Goal: Book appointment/travel/reservation

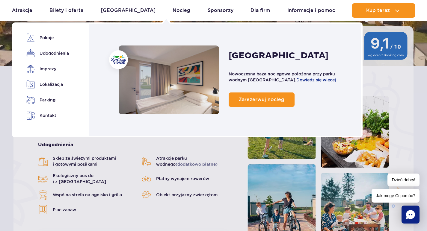
scroll to position [109, 0]
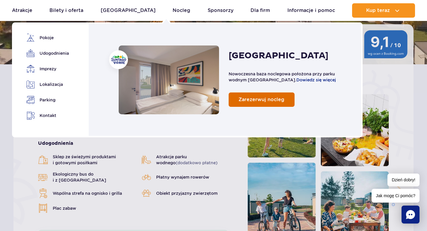
click at [247, 93] on link "Zarezerwuj nocleg" at bounding box center [262, 100] width 66 height 14
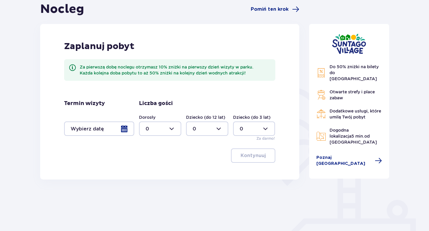
scroll to position [67, 0]
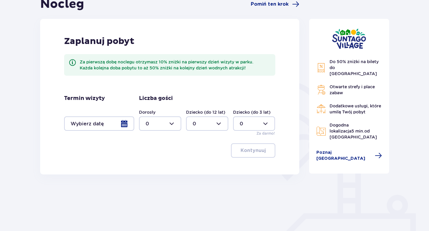
click at [122, 125] on div at bounding box center [99, 124] width 70 height 14
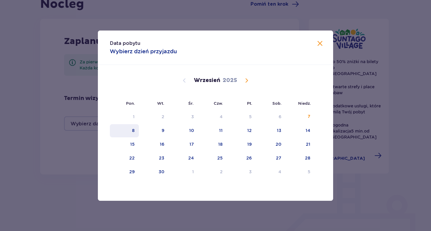
click at [133, 132] on div "8" at bounding box center [133, 131] width 3 height 6
click at [164, 131] on div "9" at bounding box center [163, 131] width 3 height 6
type input "[DATE] - [DATE]"
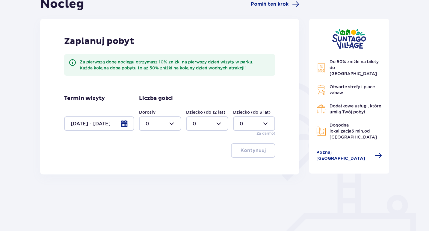
click at [172, 123] on div at bounding box center [160, 124] width 42 height 14
click at [151, 152] on div "1" at bounding box center [160, 154] width 29 height 7
type input "1"
click at [252, 153] on p "Kontynuuj" at bounding box center [252, 150] width 25 height 7
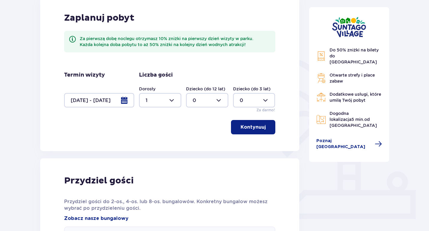
scroll to position [75, 0]
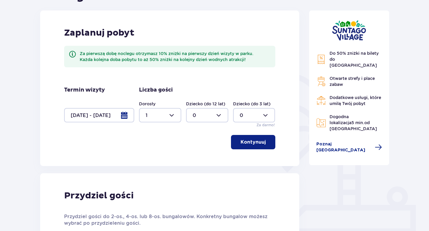
click at [242, 144] on p "Kontynuuj" at bounding box center [252, 142] width 25 height 7
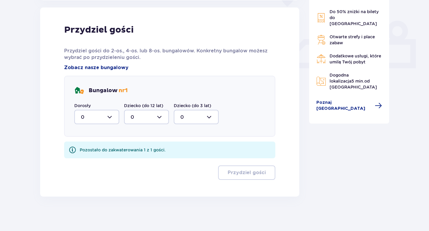
scroll to position [241, 0]
click at [110, 117] on div at bounding box center [96, 117] width 45 height 14
click at [87, 148] on div "1" at bounding box center [97, 147] width 32 height 7
type input "1"
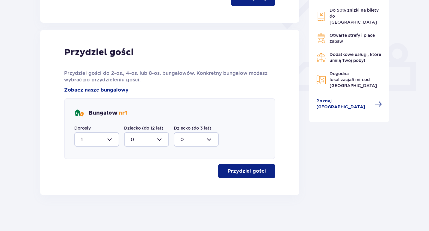
scroll to position [219, 0]
click at [231, 174] on p "Przydziel gości" at bounding box center [247, 171] width 38 height 7
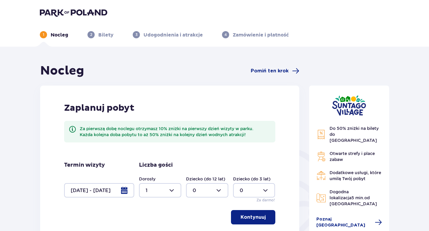
scroll to position [0, 0]
click at [107, 36] on p "Bilety" at bounding box center [105, 35] width 15 height 7
